Goal: Task Accomplishment & Management: Complete application form

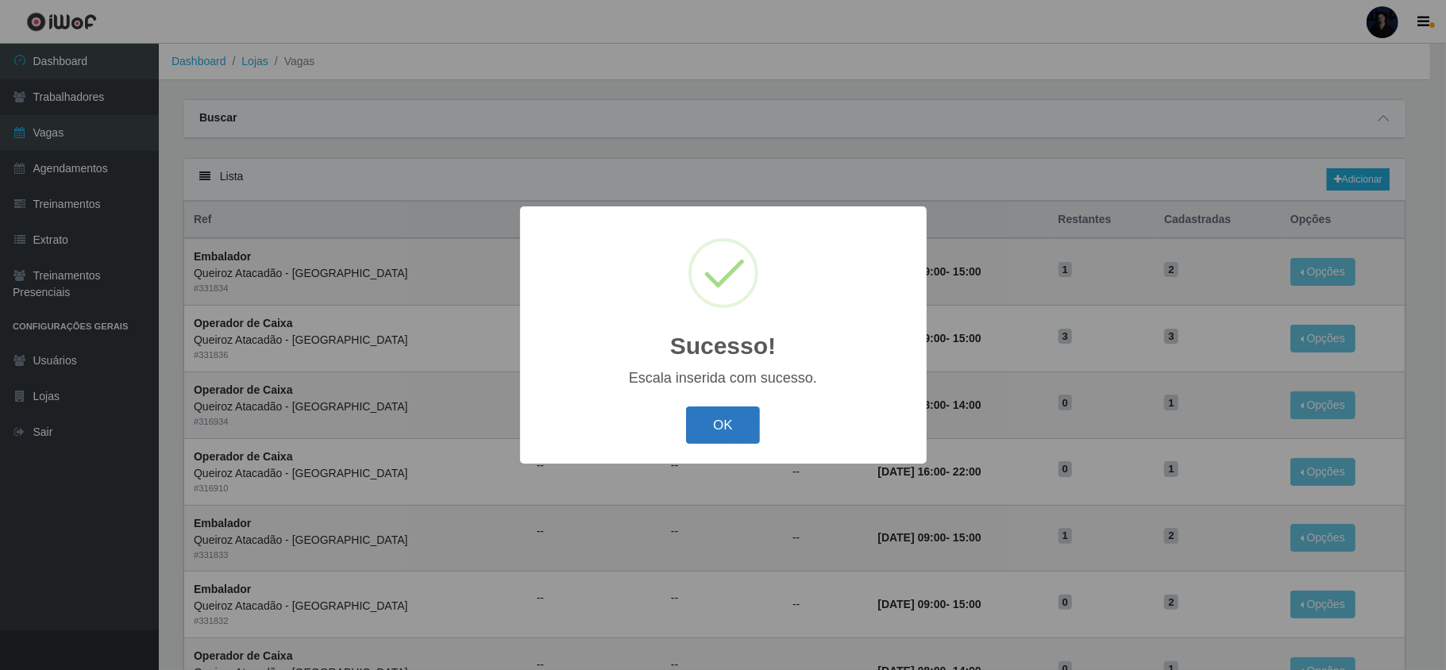
click at [745, 422] on button "OK" at bounding box center [723, 425] width 74 height 37
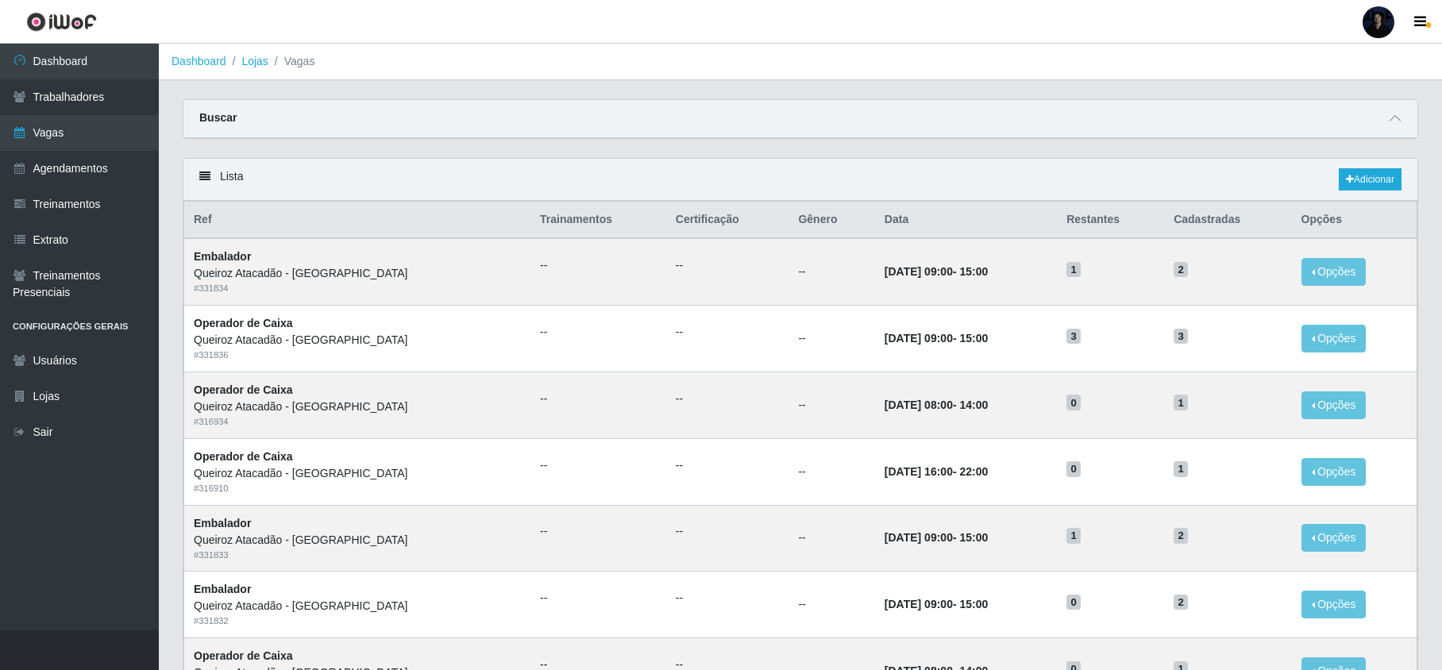
click at [1375, 20] on div at bounding box center [1379, 22] width 32 height 32
click at [1344, 122] on button "Sair" at bounding box center [1347, 123] width 143 height 33
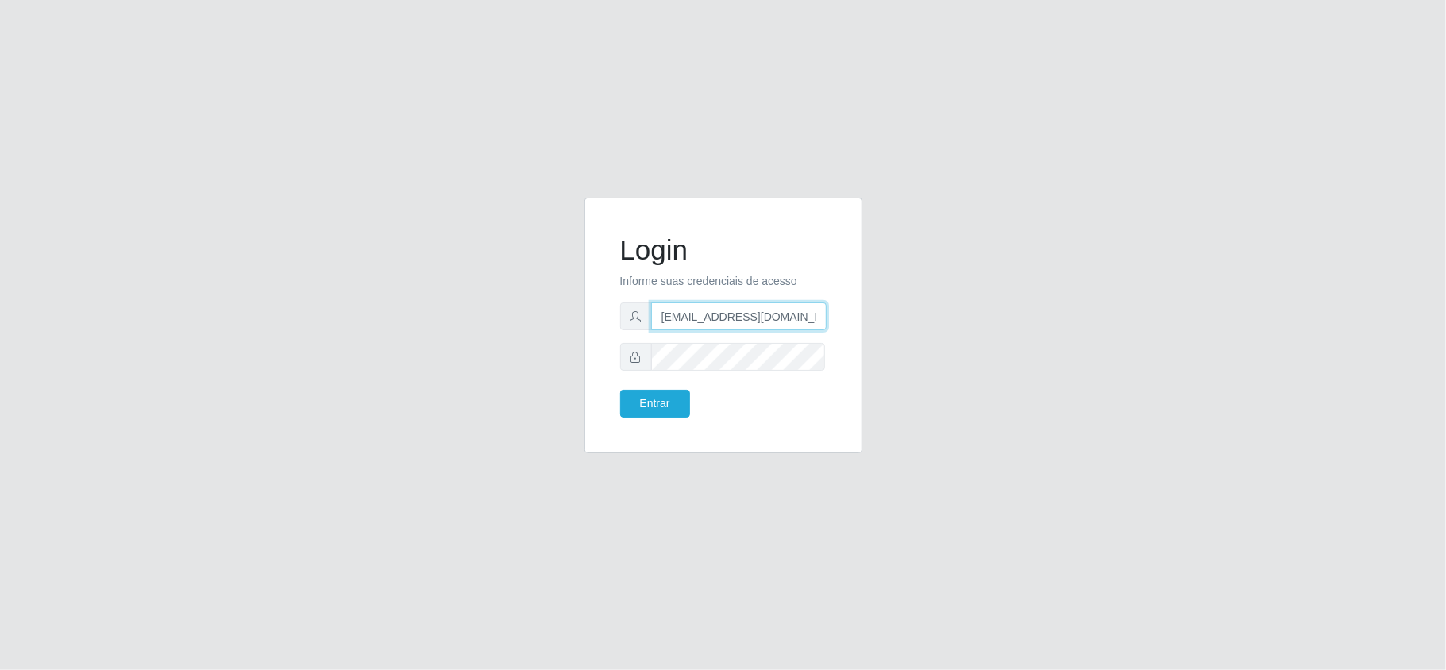
click at [808, 319] on input "[EMAIL_ADDRESS][DOMAIN_NAME]" at bounding box center [738, 317] width 175 height 28
type input "[EMAIL_ADDRESS][DOMAIN_NAME]"
click at [635, 407] on button "Entrar" at bounding box center [655, 404] width 70 height 28
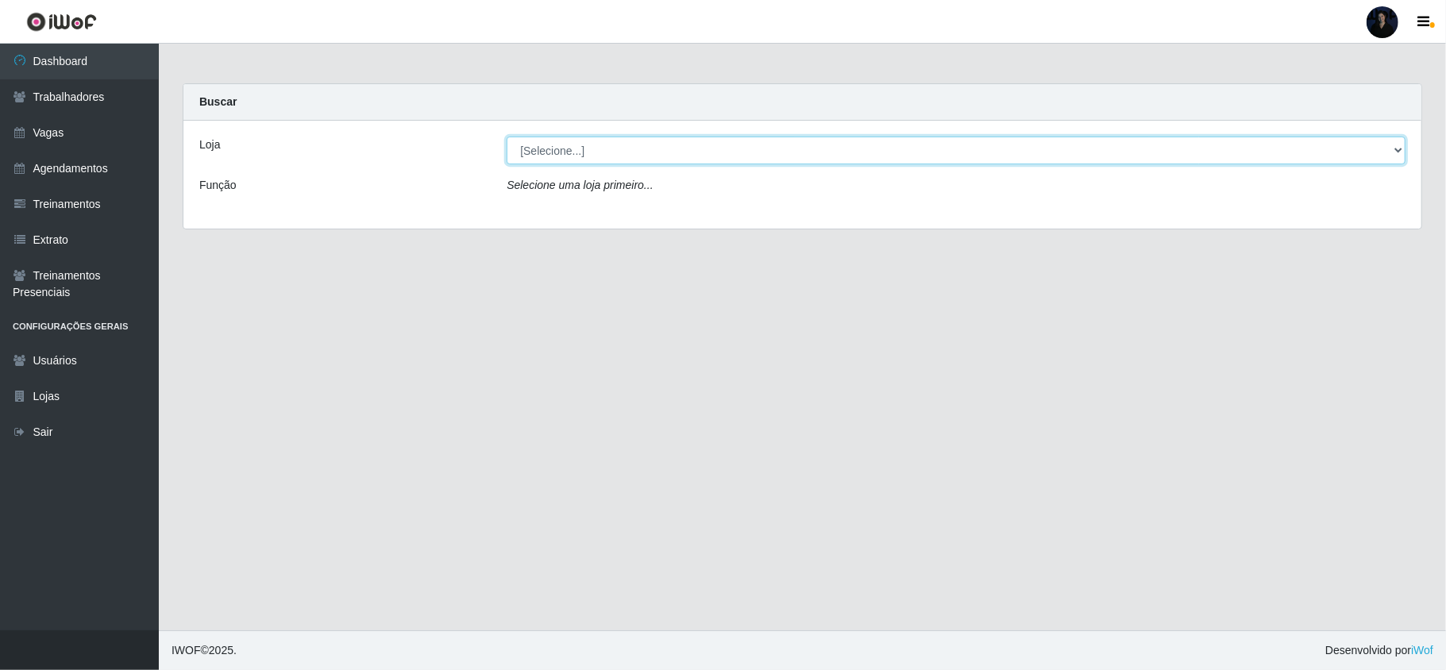
click at [613, 150] on select "[Selecione...] Divino Fogão" at bounding box center [956, 151] width 899 height 28
select select "499"
click at [507, 137] on select "[Selecione...] Divino Fogão" at bounding box center [956, 151] width 899 height 28
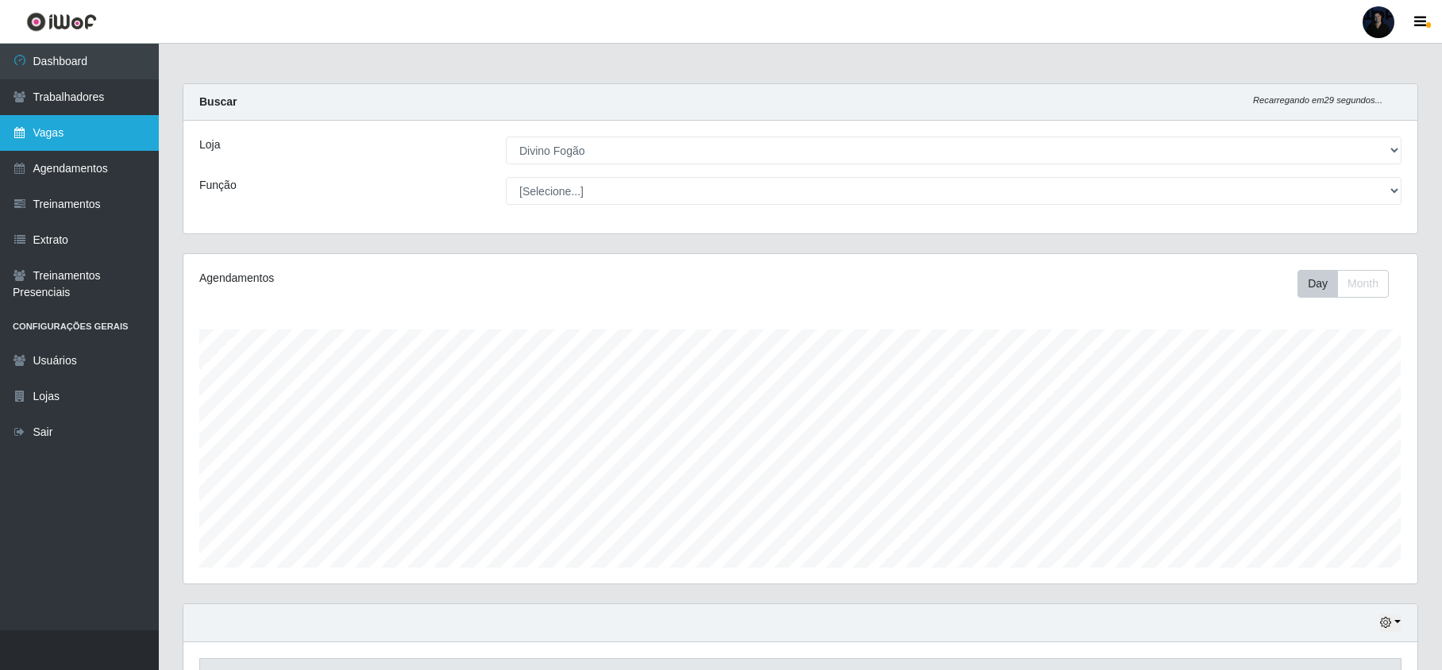
click at [36, 119] on link "Vagas" at bounding box center [79, 133] width 159 height 36
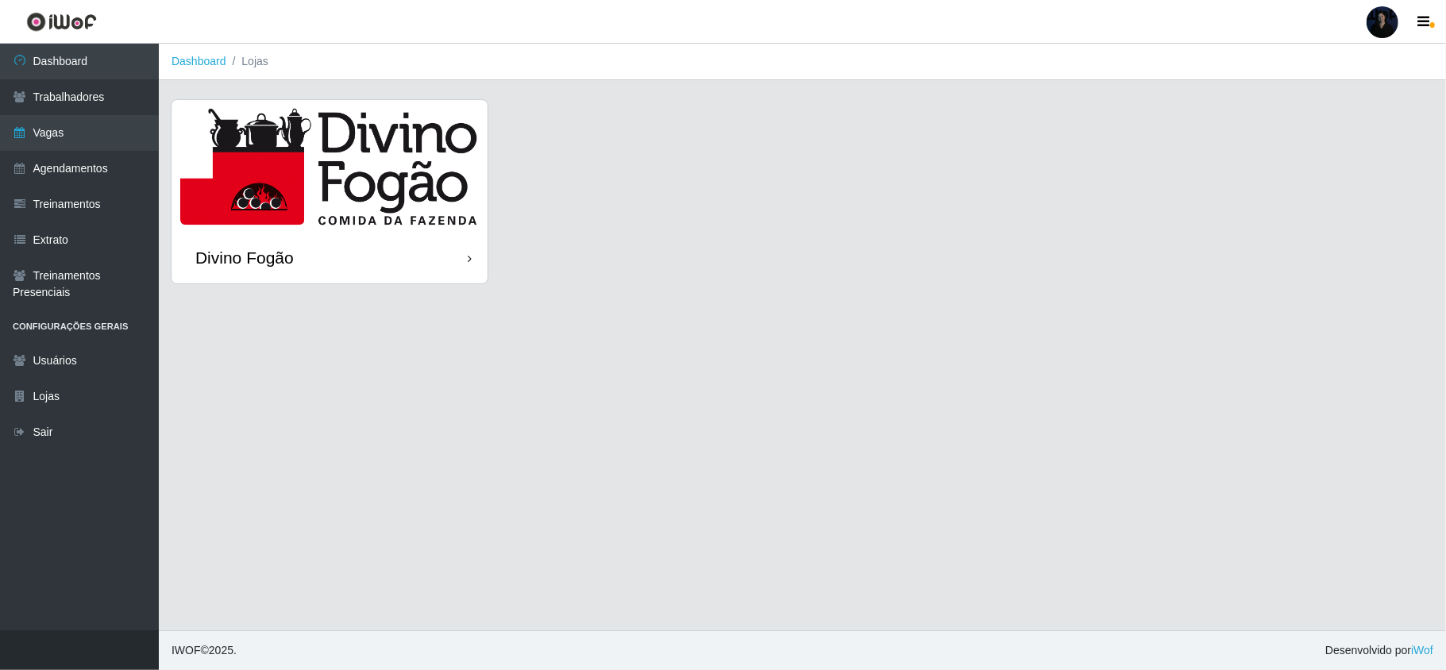
click at [311, 226] on img at bounding box center [330, 166] width 316 height 132
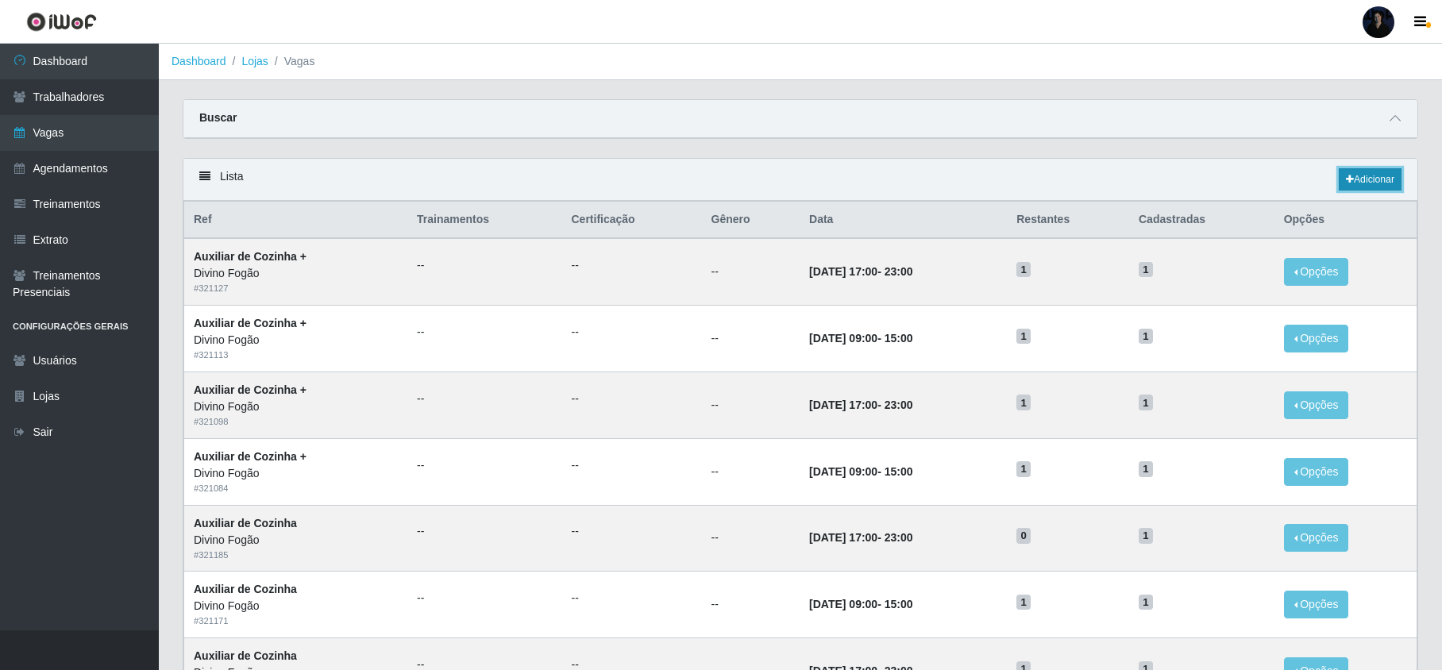
click at [1347, 191] on link "Adicionar" at bounding box center [1370, 179] width 63 height 22
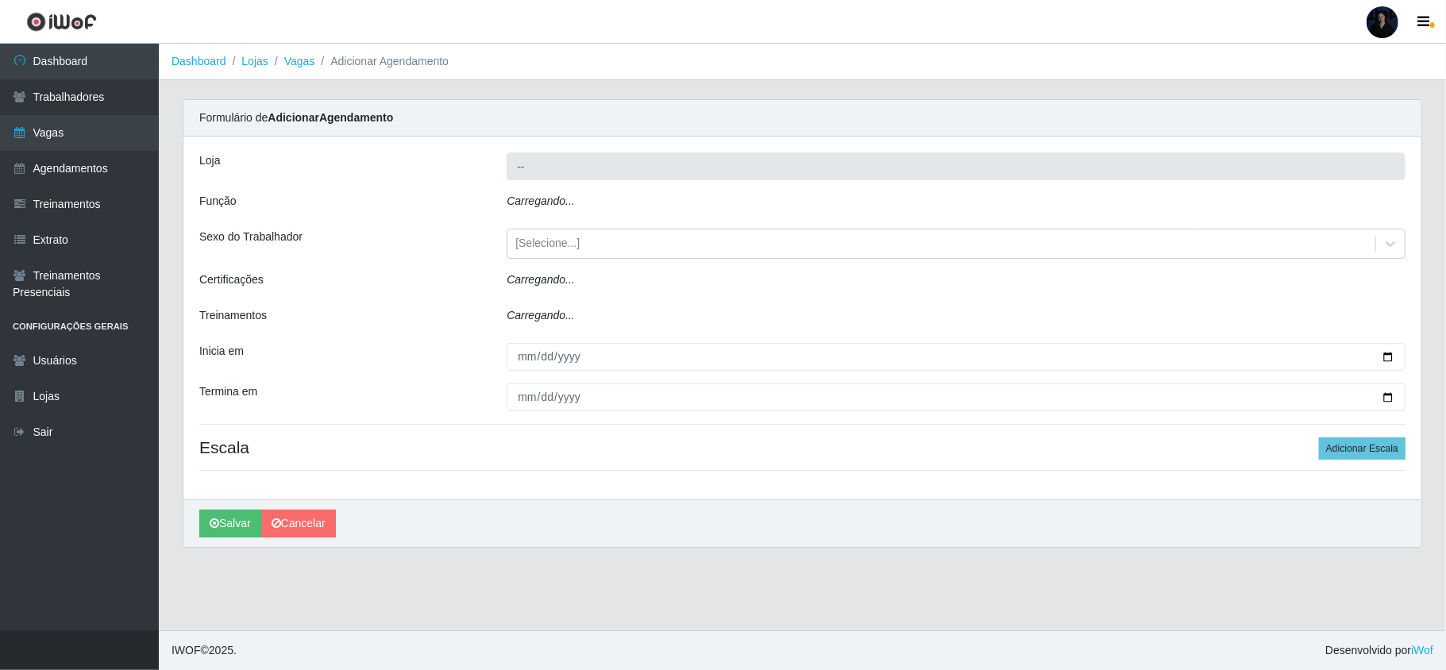
type input "Divino Fogão"
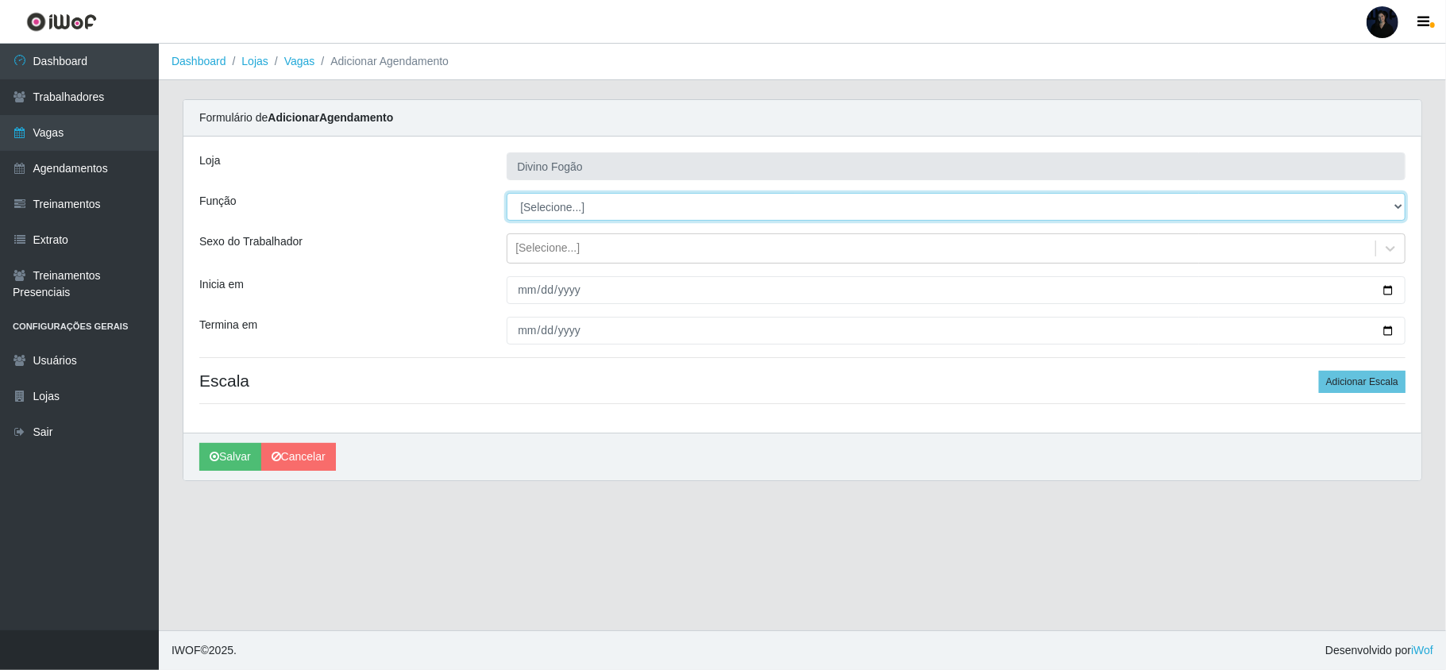
click at [567, 205] on select "[Selecione...] ASG ASG + ASG ++ Auxiliar de Cozinha Auxiliar de Cozinha + Auxil…" at bounding box center [956, 207] width 899 height 28
select select "95"
click at [507, 194] on select "[Selecione...] ASG ASG + ASG ++ Auxiliar de Cozinha Auxiliar de Cozinha + Auxil…" at bounding box center [956, 207] width 899 height 28
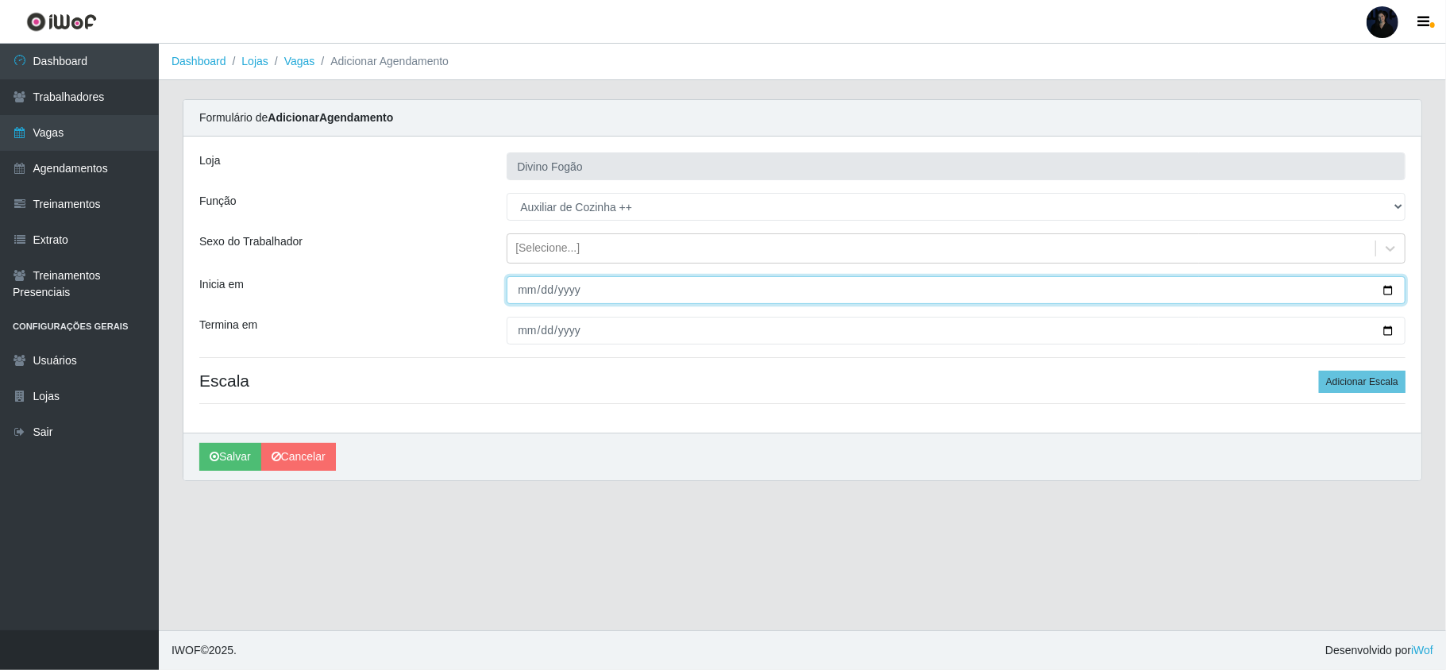
click at [1388, 291] on input "Inicia em" at bounding box center [956, 290] width 899 height 28
type input "[DATE]"
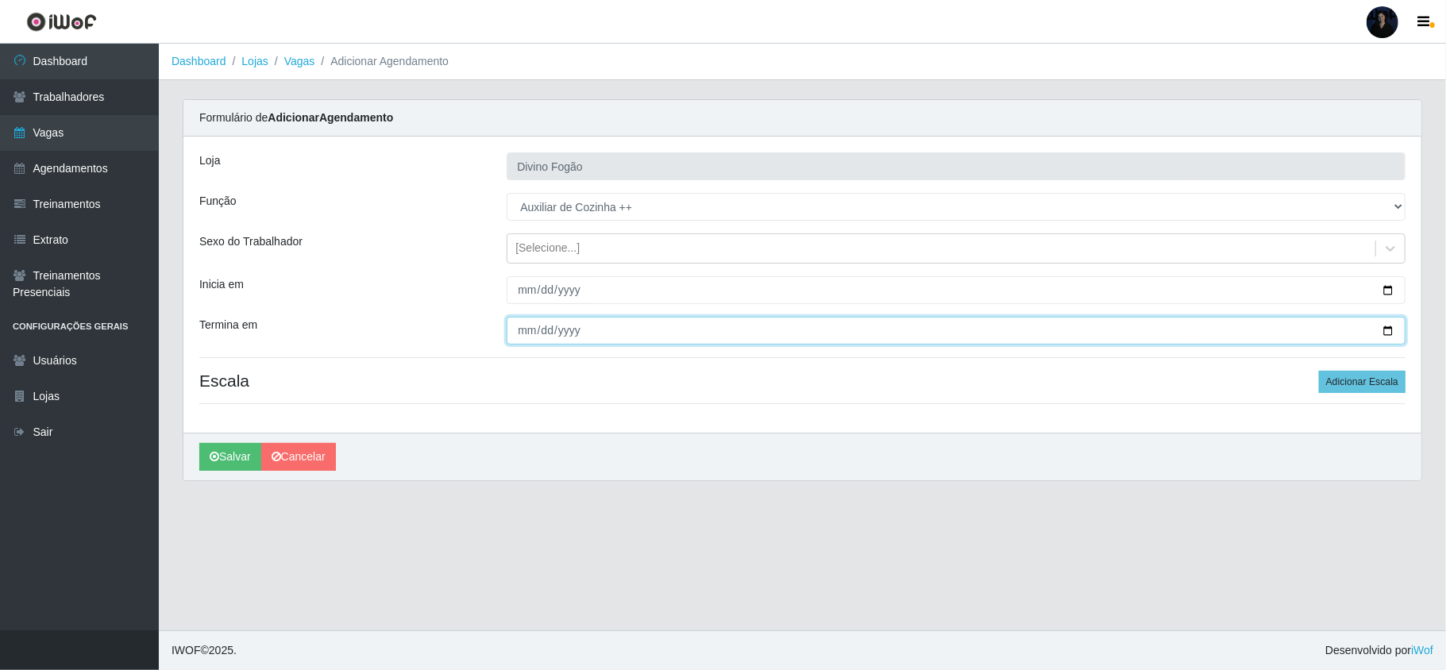
click at [1390, 327] on input "Termina em" at bounding box center [956, 331] width 899 height 28
type input "[DATE]"
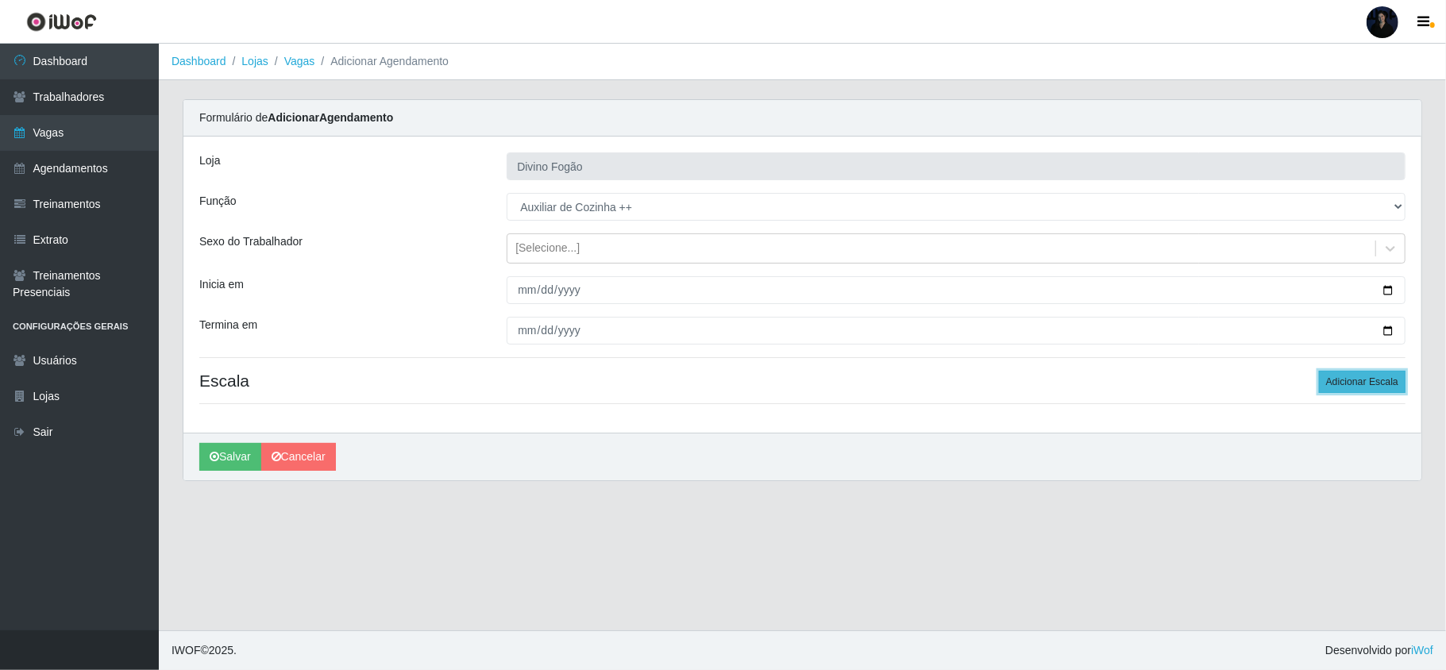
click at [1360, 376] on button "Adicionar Escala" at bounding box center [1362, 382] width 87 height 22
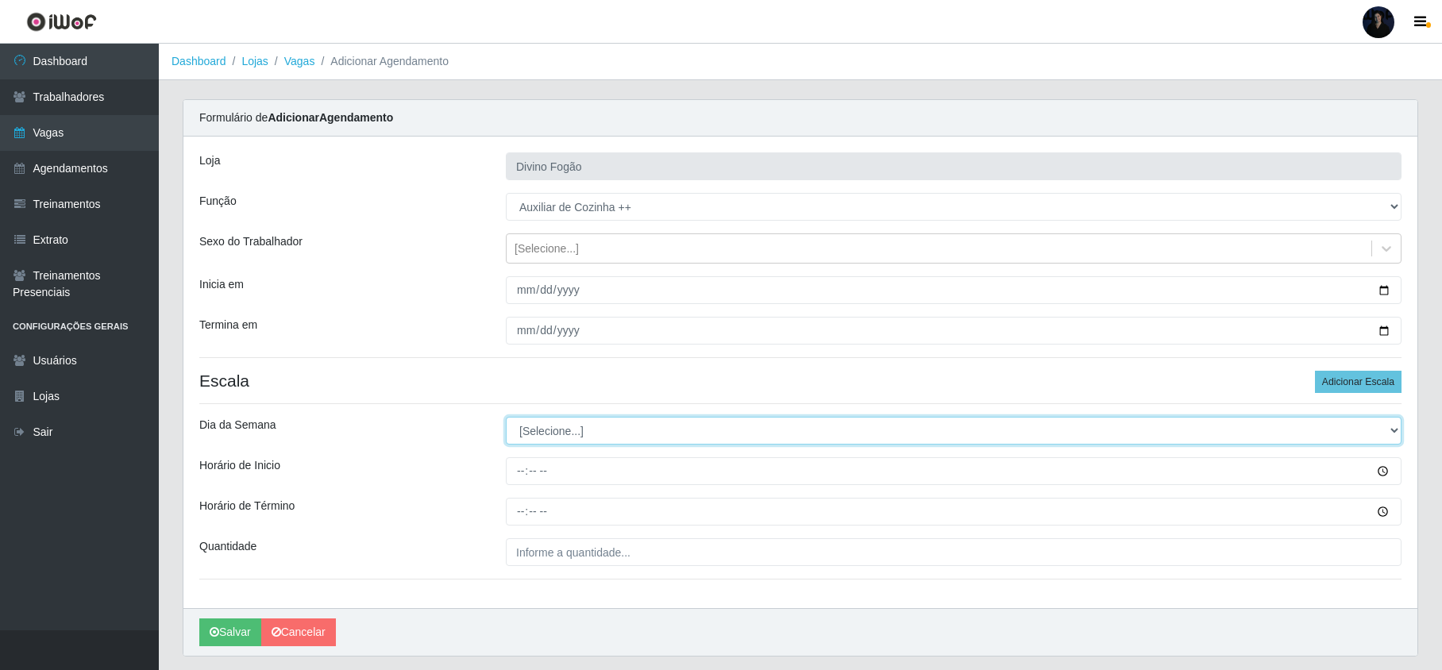
click at [567, 430] on select "[Selecione...] Segunda Terça Quarta Quinta Sexta Sábado Domingo" at bounding box center [954, 431] width 896 height 28
select select "1"
click at [506, 418] on select "[Selecione...] Segunda Terça Quarta Quinta Sexta Sábado Domingo" at bounding box center [954, 431] width 896 height 28
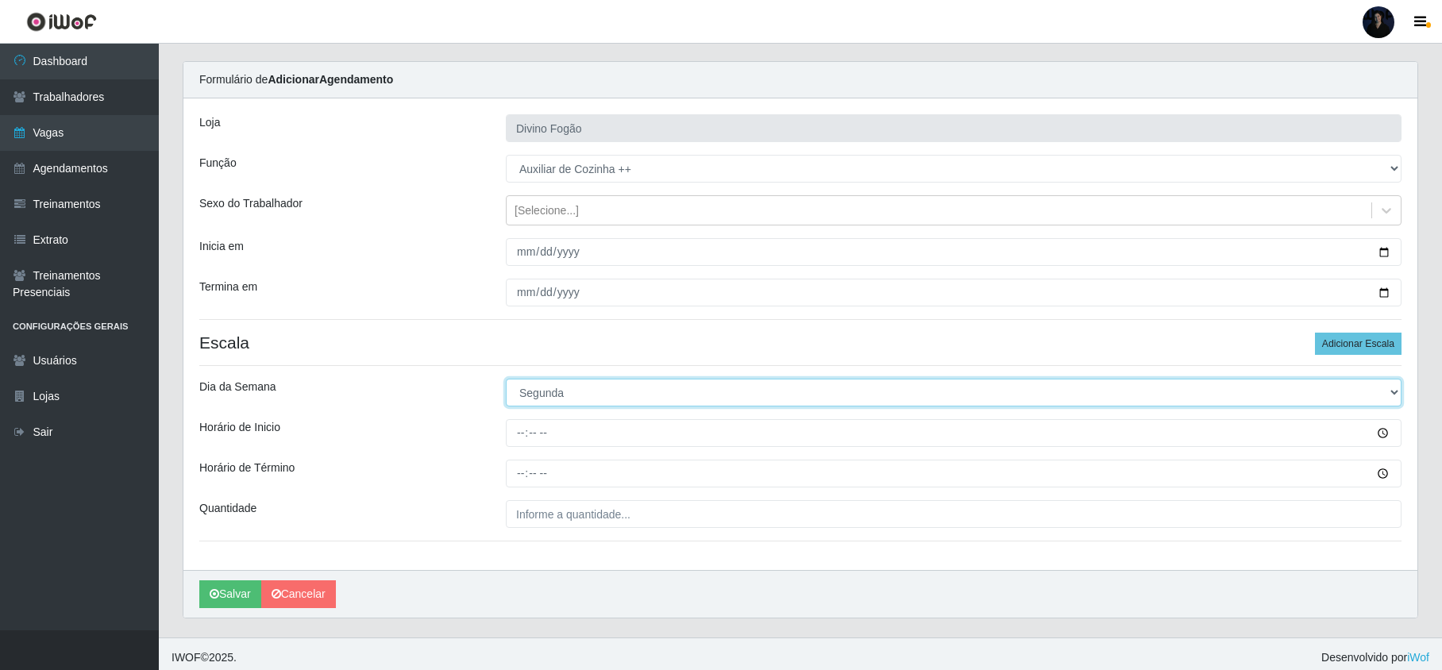
scroll to position [48, 0]
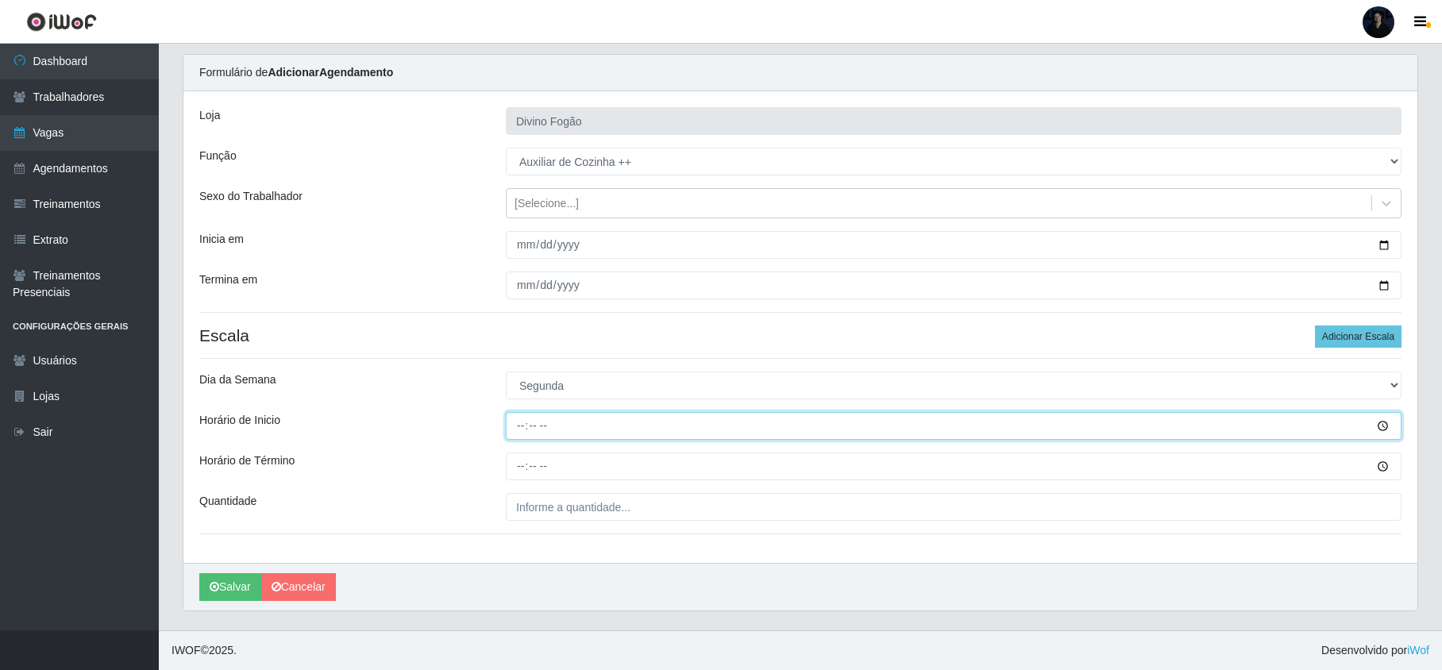
click at [521, 420] on input "Horário de Inicio" at bounding box center [954, 426] width 896 height 28
type input "07:00"
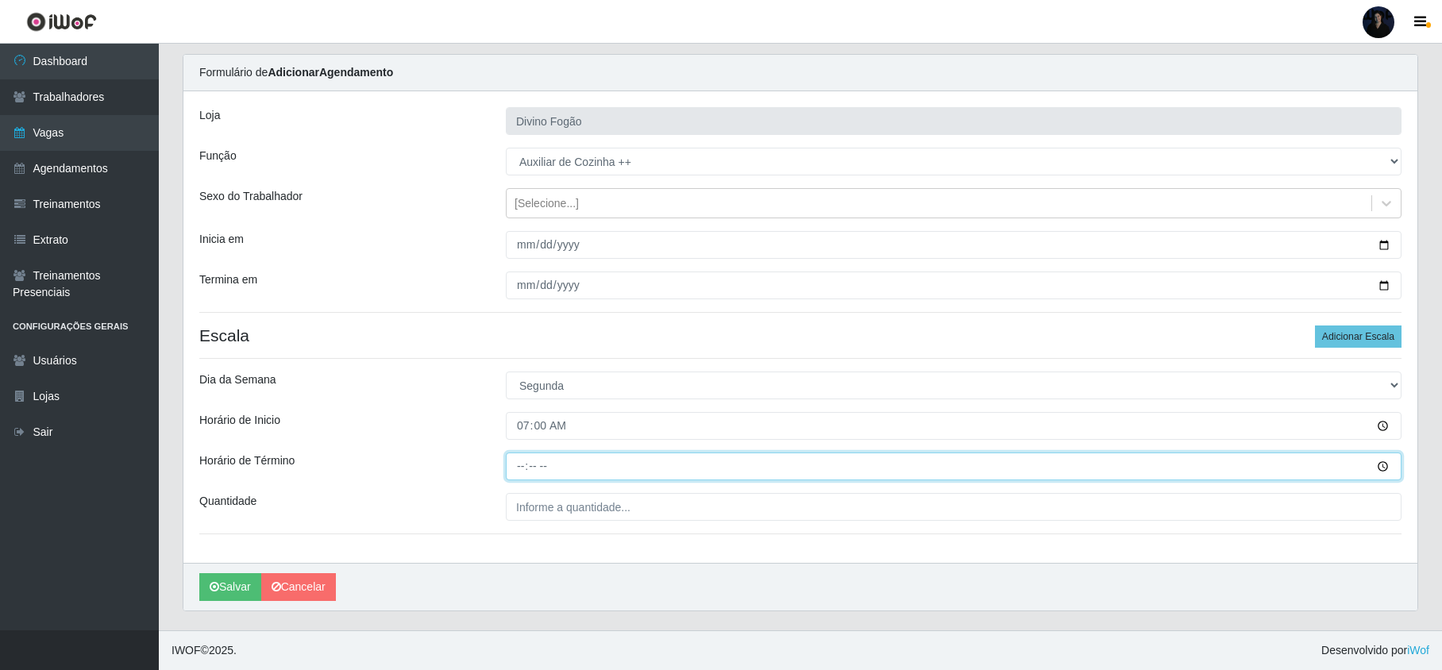
click at [521, 468] on input "Horário de Término" at bounding box center [954, 467] width 896 height 28
type input "13:00"
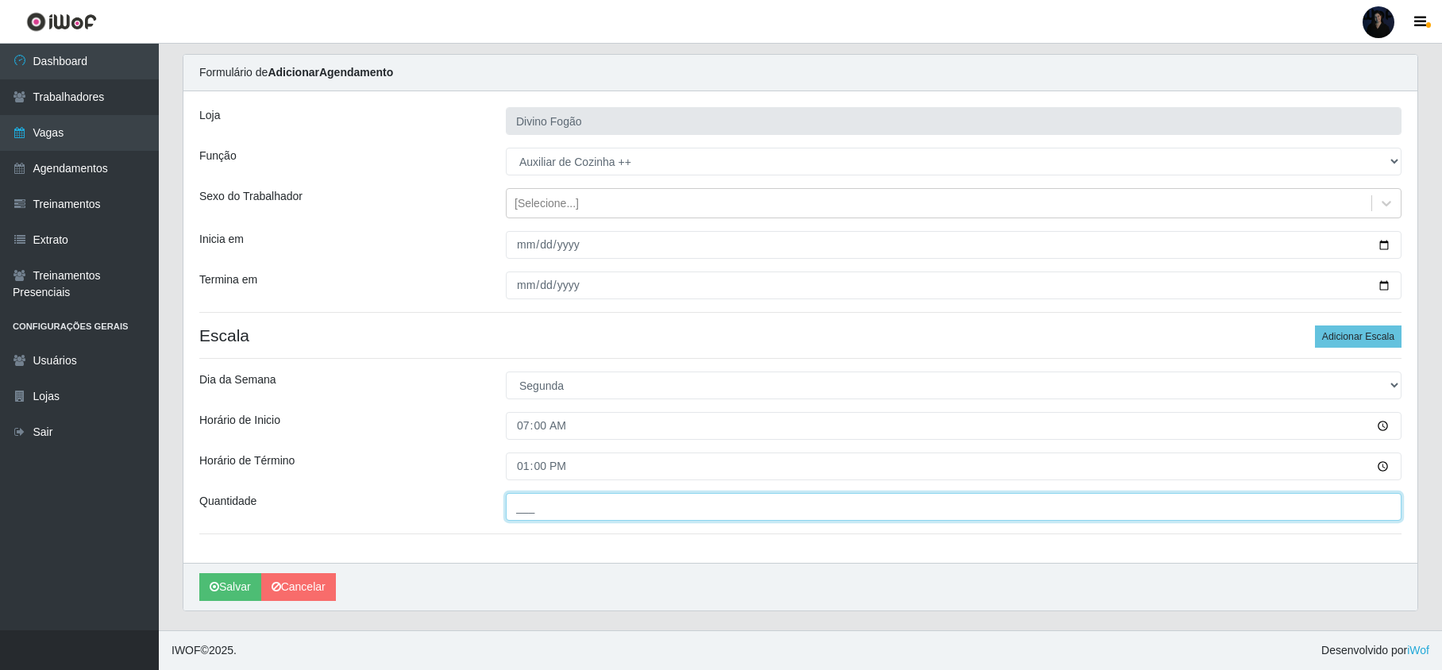
click at [508, 502] on input "___" at bounding box center [954, 507] width 896 height 28
type input "1__"
click at [216, 588] on icon "submit" at bounding box center [215, 586] width 10 height 11
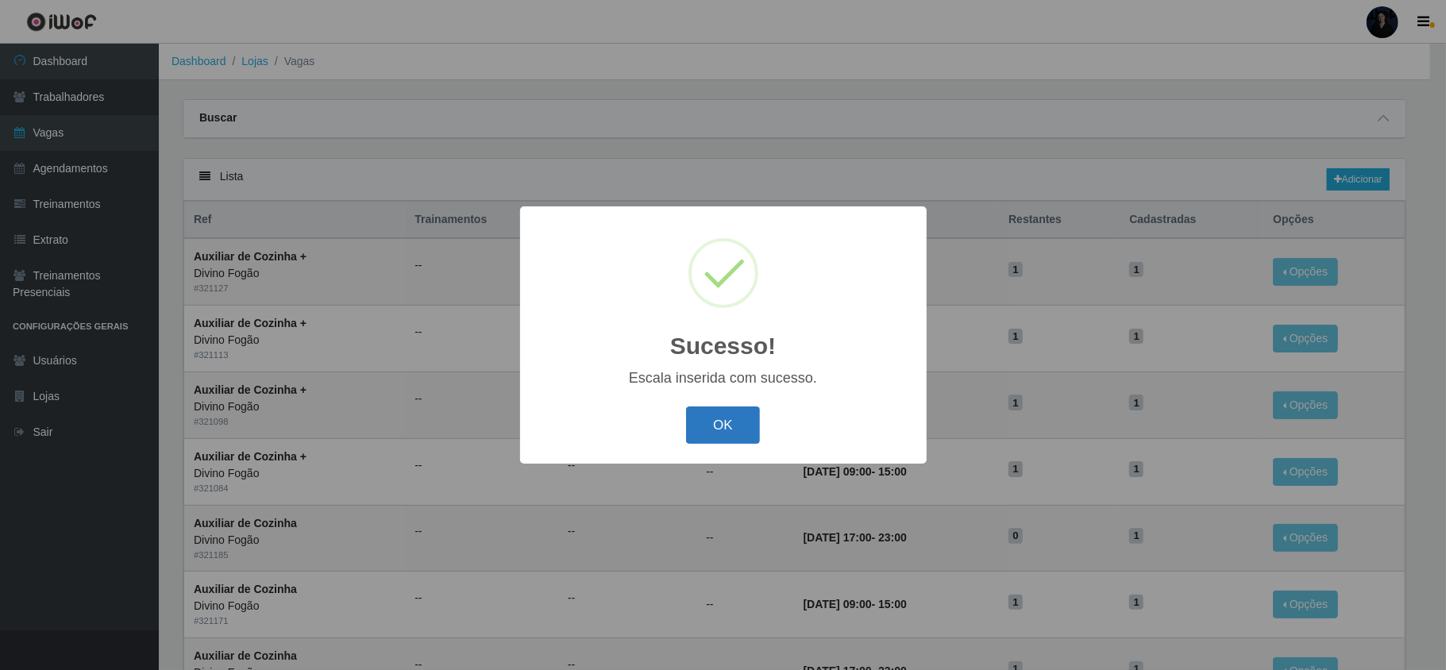
click at [750, 443] on button "OK" at bounding box center [723, 425] width 74 height 37
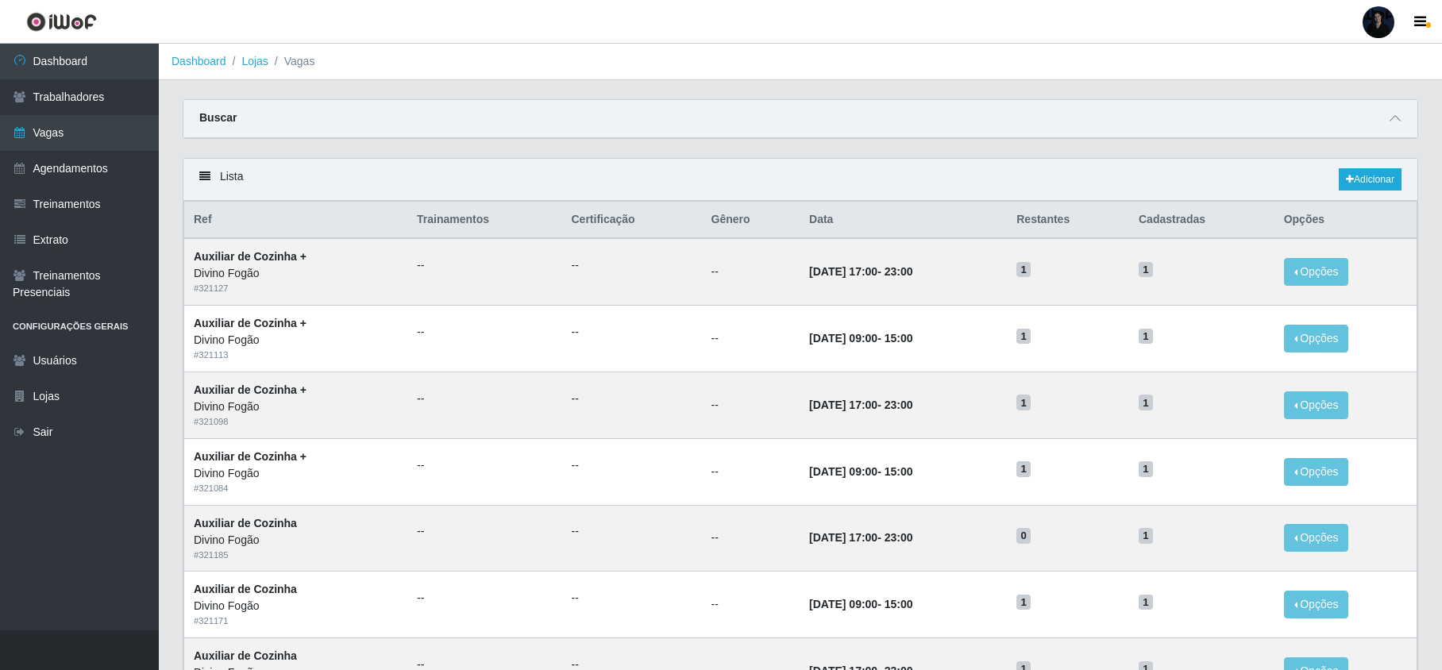
click at [1385, 14] on div at bounding box center [1379, 22] width 32 height 32
click at [1344, 134] on button "Sair" at bounding box center [1347, 123] width 143 height 33
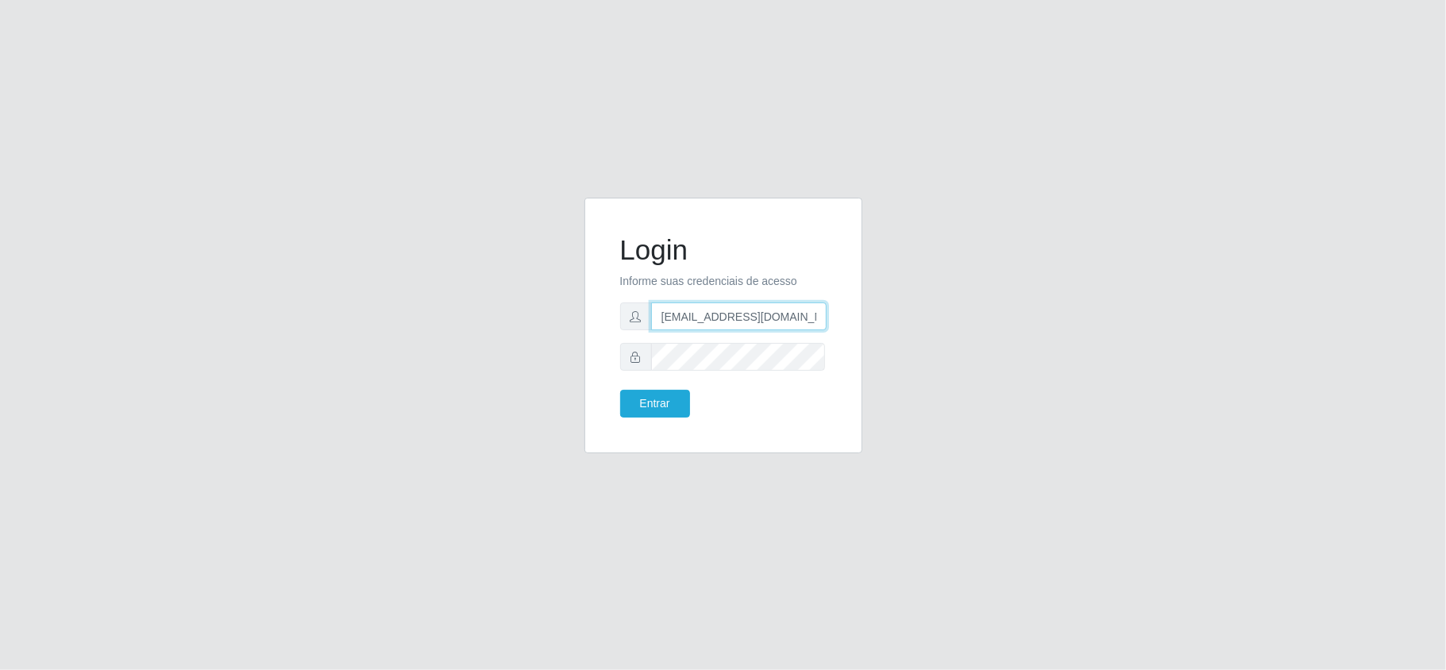
click at [792, 318] on input "[EMAIL_ADDRESS][DOMAIN_NAME]" at bounding box center [738, 317] width 175 height 28
type input "[EMAIL_ADDRESS][DOMAIN_NAME]"
click at [643, 404] on button "Entrar" at bounding box center [655, 404] width 70 height 28
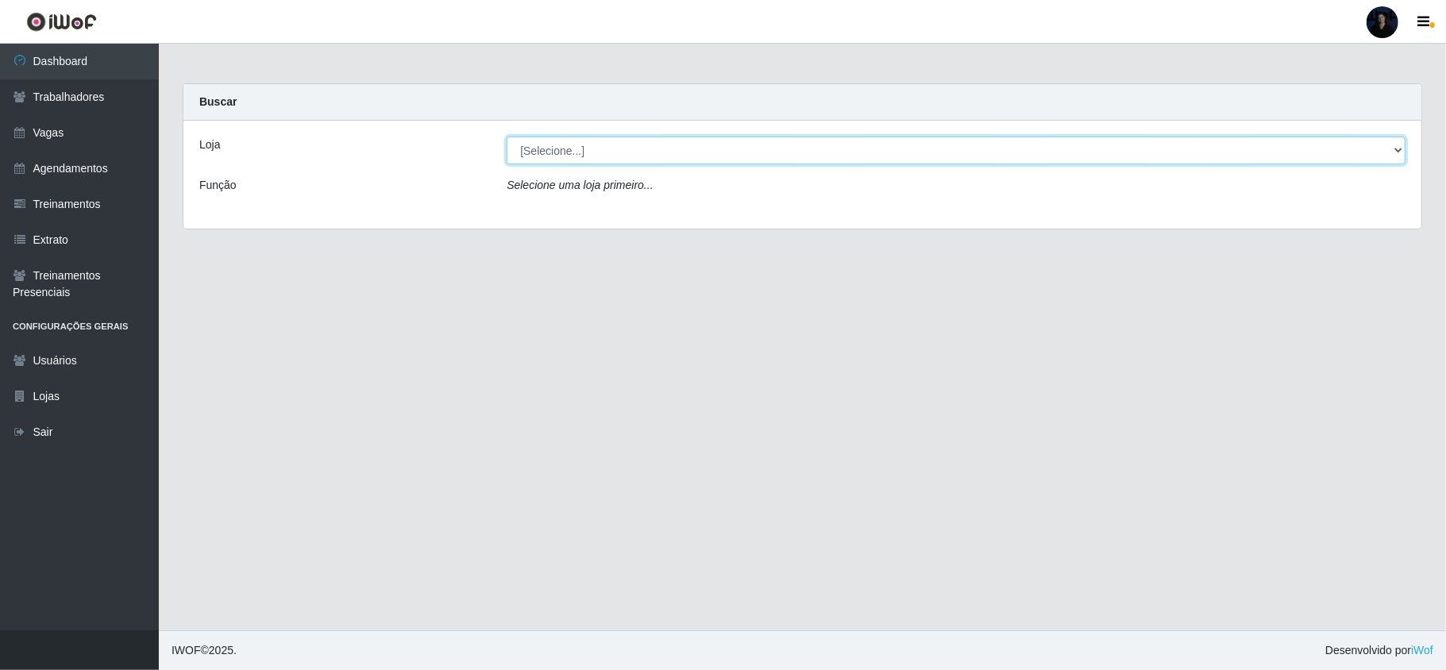
click at [932, 159] on select "[Selecione...] Hiper Queiroz - Nova Betânia Queiroz Atacadão - Ceará Mirim Quei…" at bounding box center [956, 151] width 899 height 28
select select "464"
click at [507, 137] on select "[Selecione...] Hiper Queiroz - Nova Betânia Queiroz Atacadão - Ceará Mirim Quei…" at bounding box center [956, 151] width 899 height 28
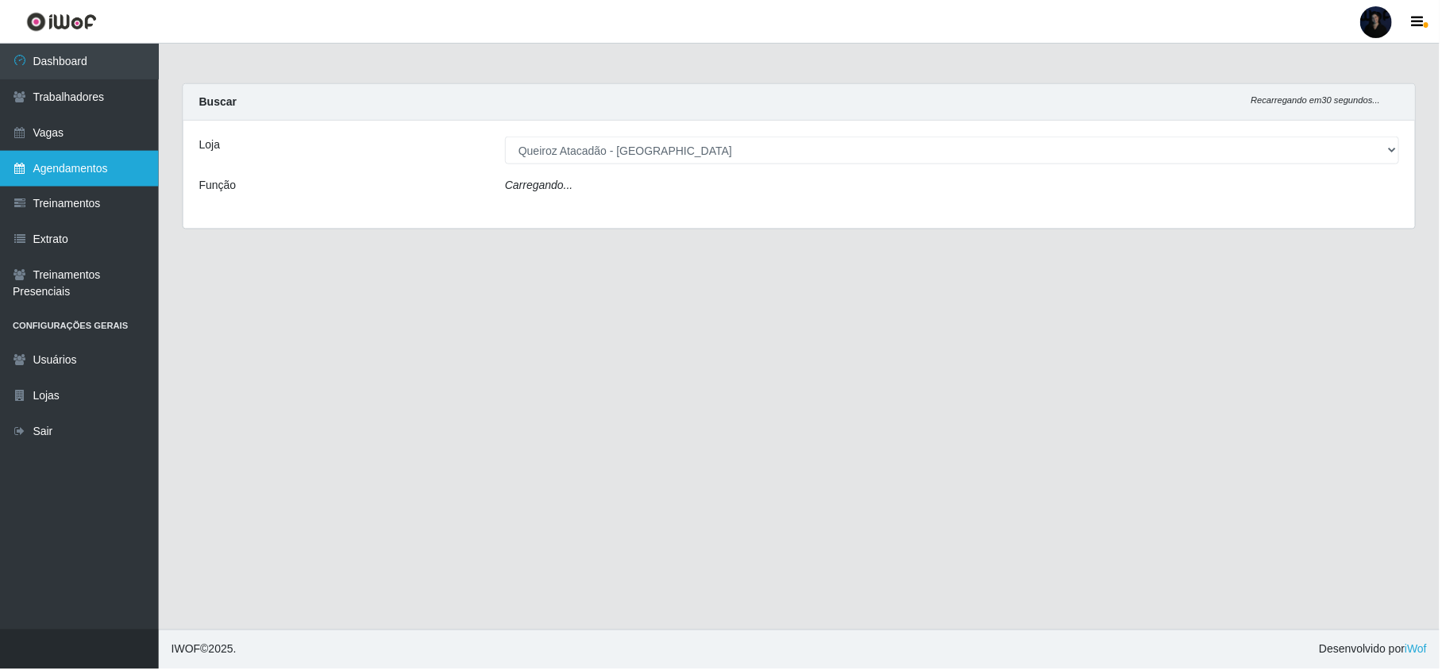
click at [105, 154] on link "Agendamentos" at bounding box center [79, 169] width 159 height 36
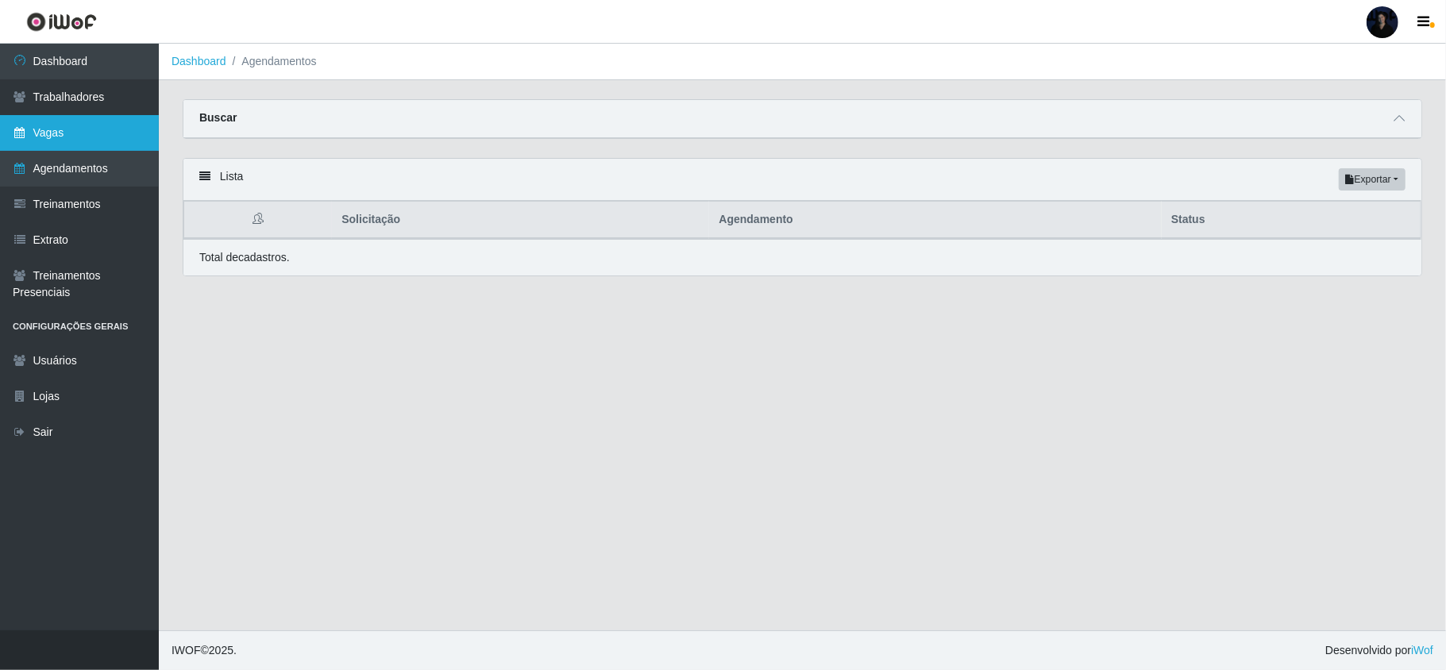
click at [96, 132] on link "Vagas" at bounding box center [79, 133] width 159 height 36
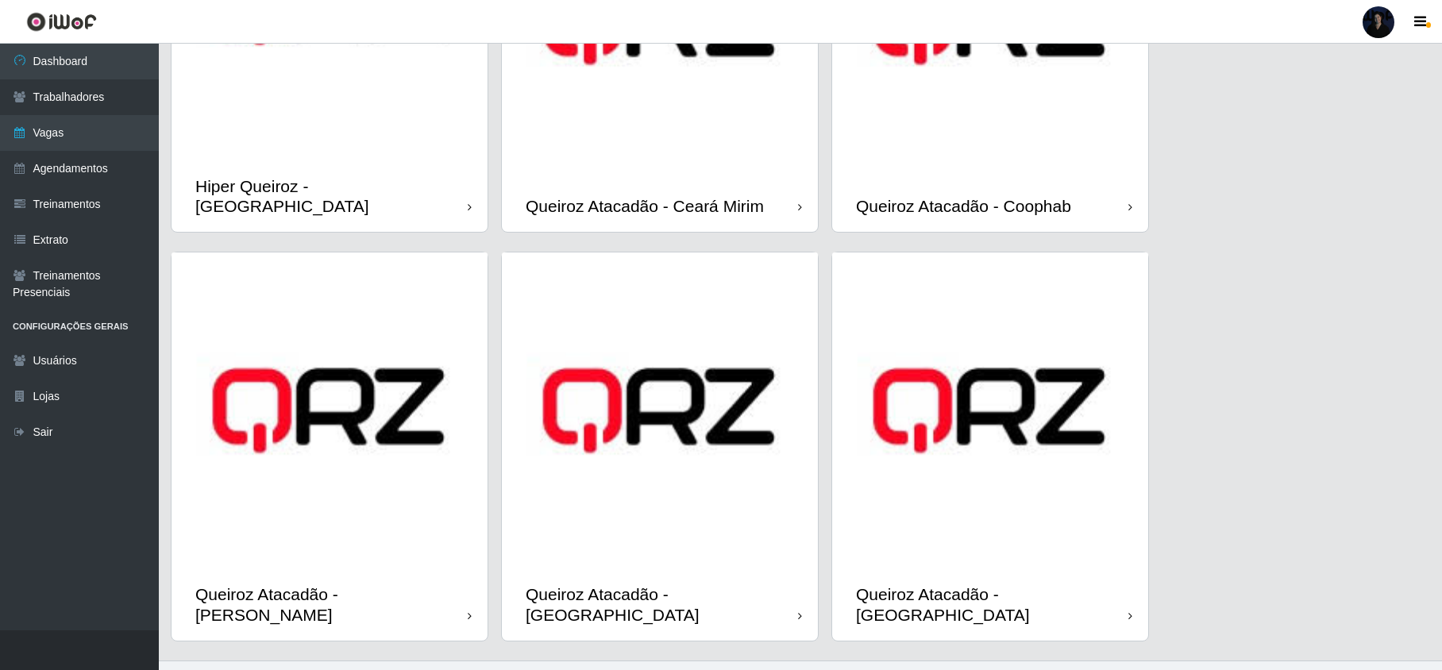
scroll to position [265, 0]
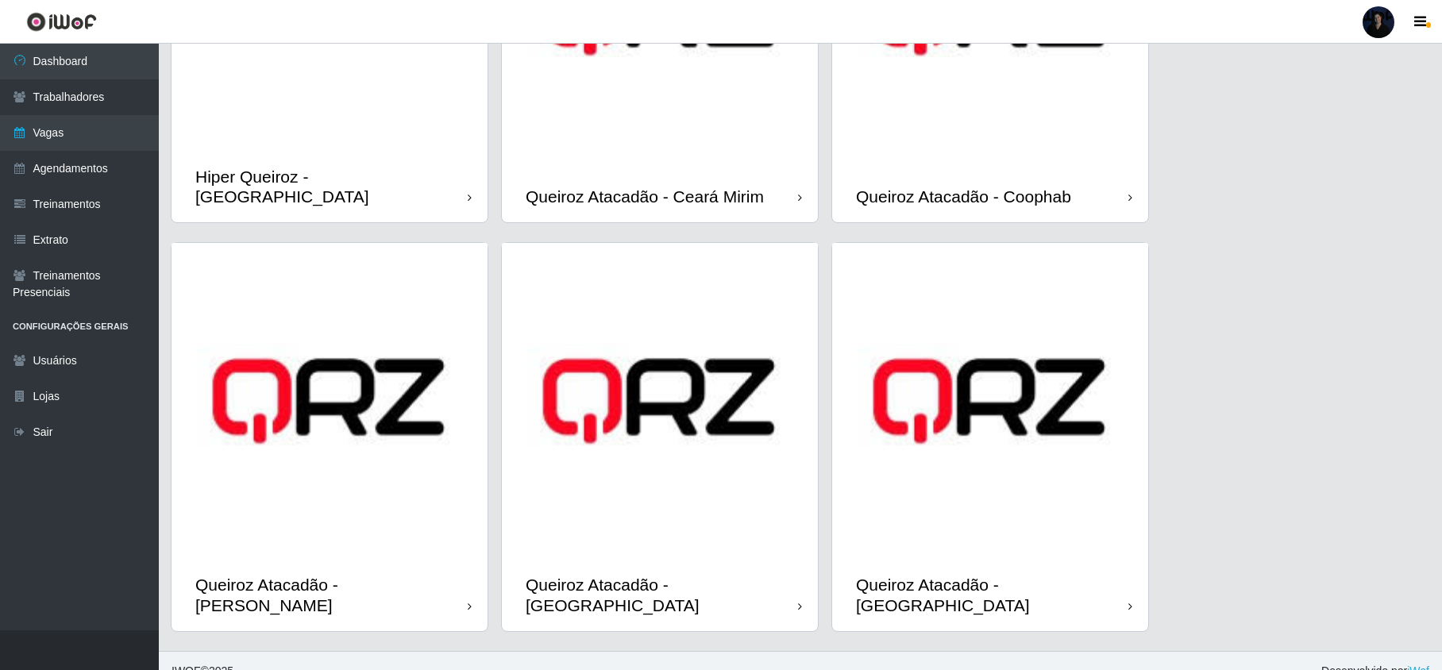
click at [1084, 575] on div "Queiroz Atacadão - [GEOGRAPHIC_DATA]" at bounding box center [992, 595] width 272 height 40
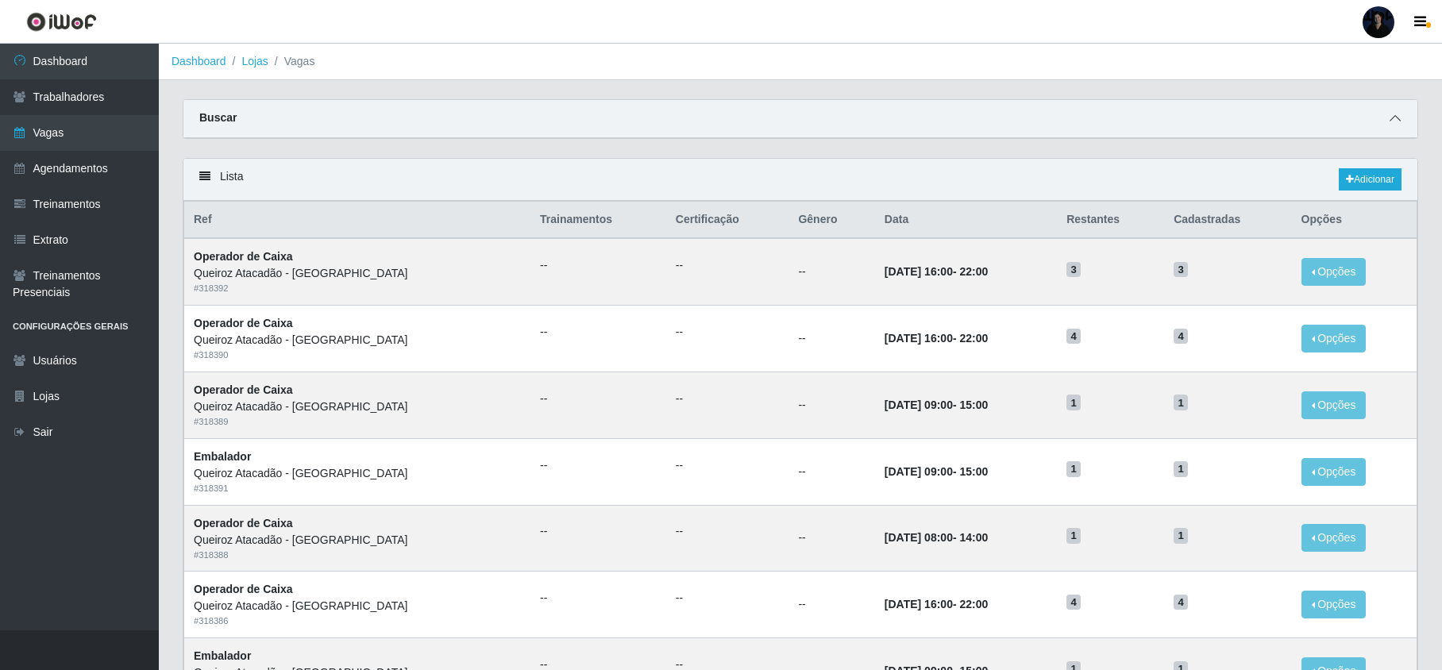
click at [1401, 118] on span at bounding box center [1395, 119] width 19 height 18
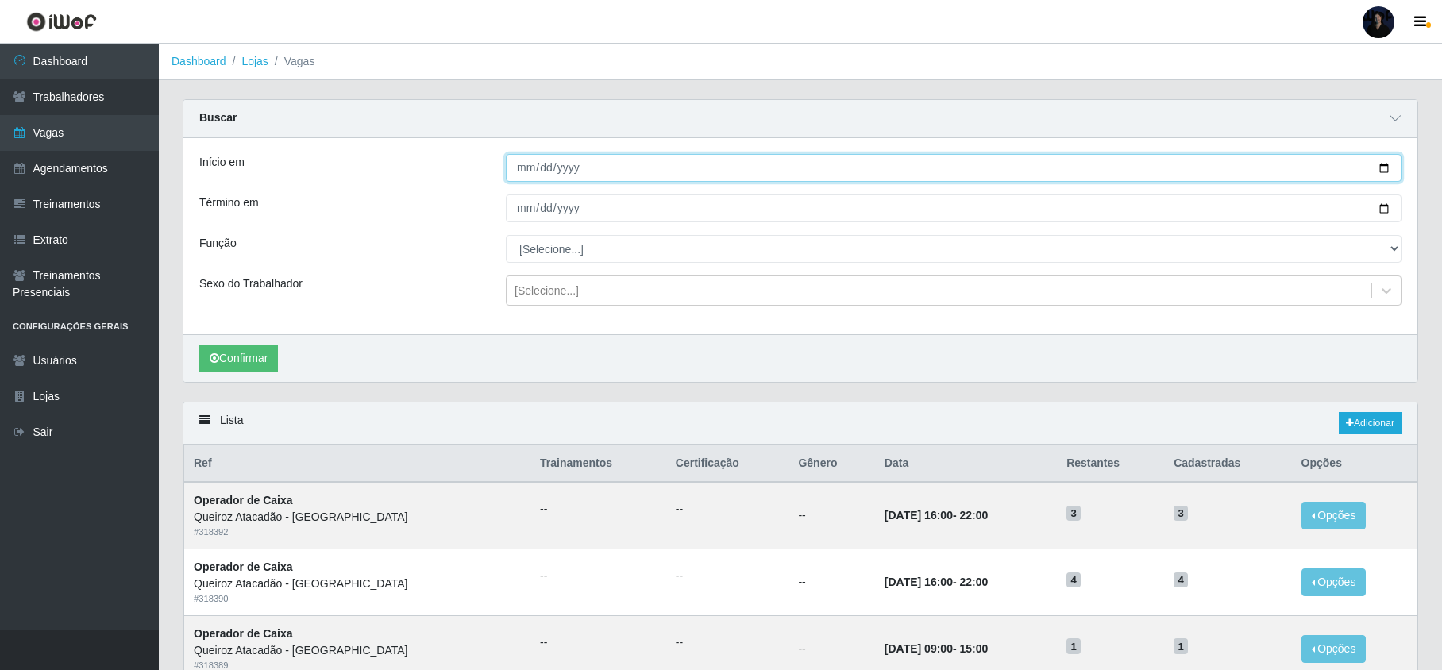
click at [1388, 164] on input "Início em" at bounding box center [954, 168] width 896 height 28
type input "[DATE]"
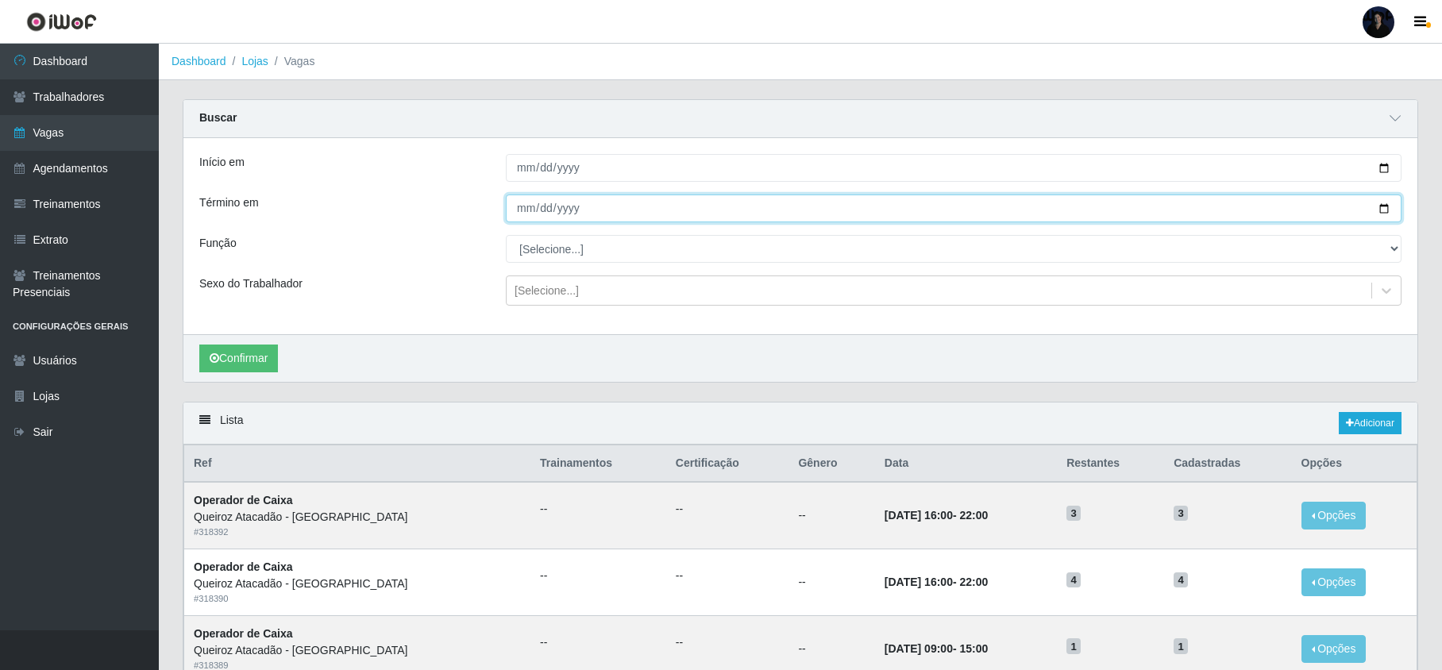
click at [1391, 206] on input "Término em" at bounding box center [954, 209] width 896 height 28
click at [1382, 203] on input "Término em" at bounding box center [954, 209] width 896 height 28
type input "[DATE]"
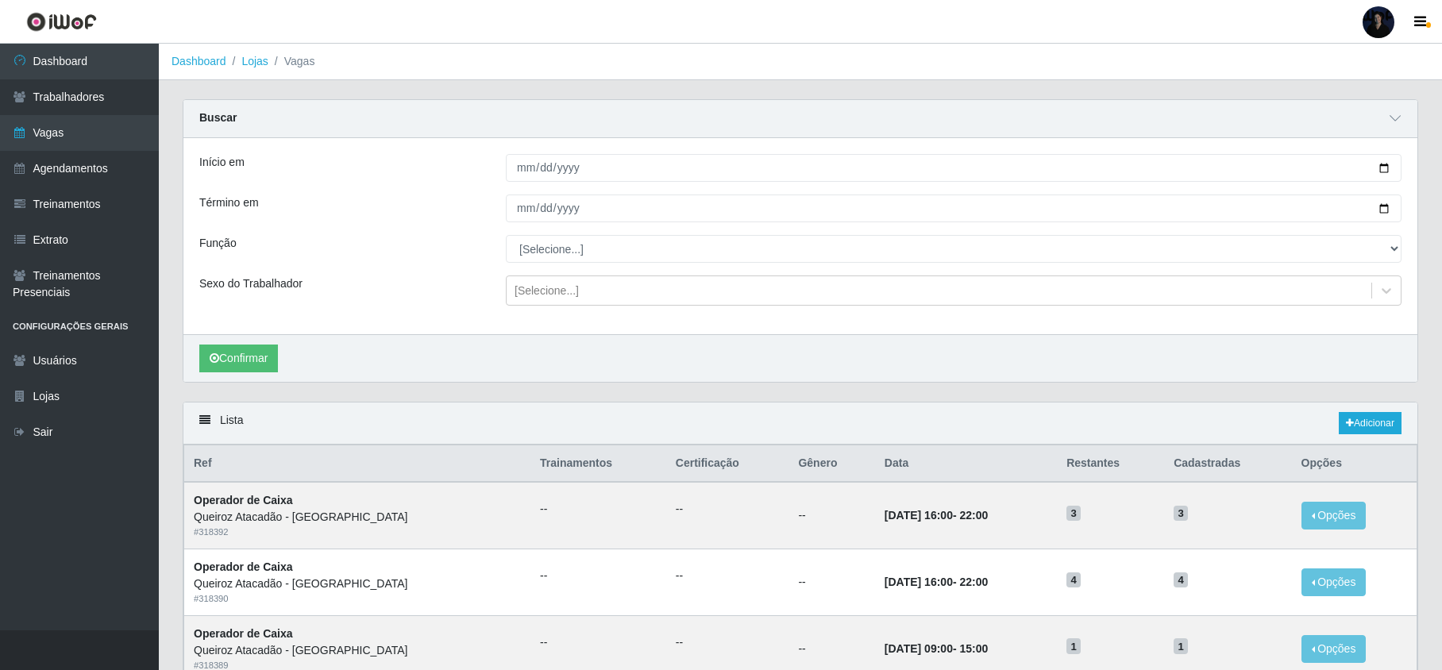
click at [220, 382] on div "Confirmar" at bounding box center [800, 358] width 1234 height 48
click at [219, 367] on button "Confirmar" at bounding box center [238, 359] width 79 height 28
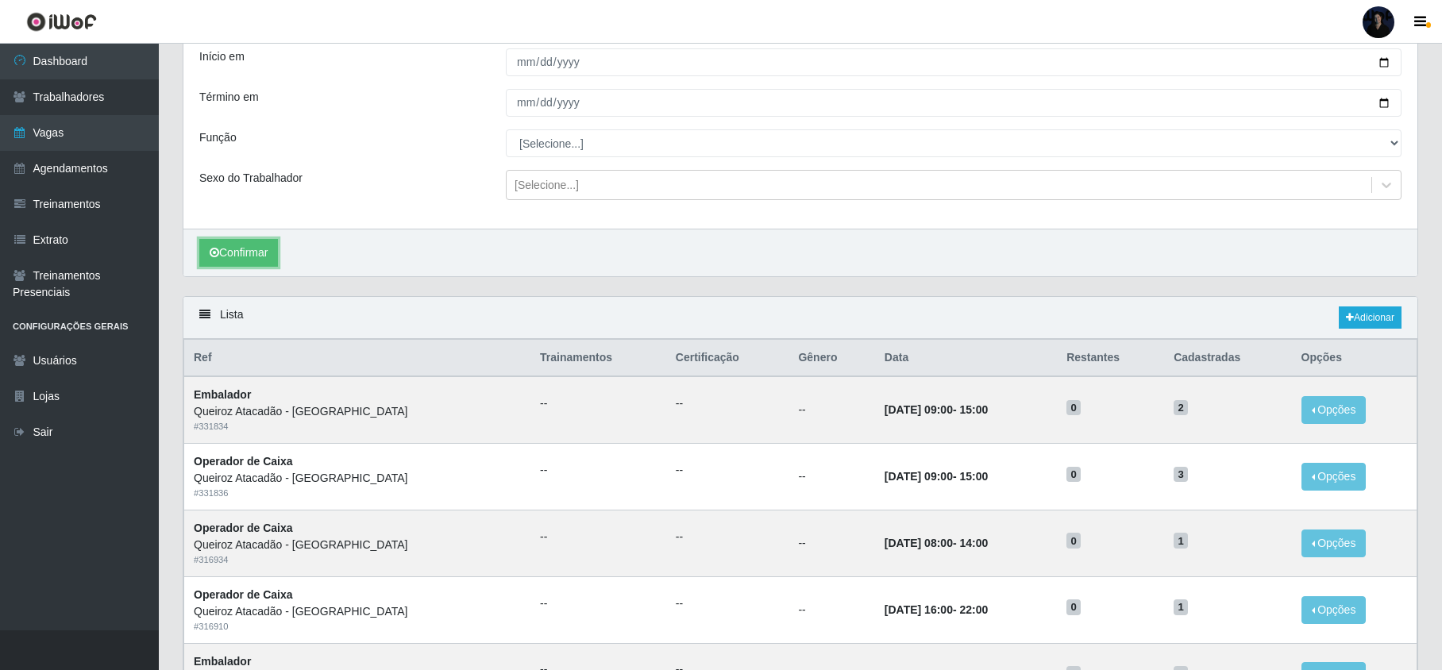
scroll to position [661, 0]
